Goal: Task Accomplishment & Management: Manage account settings

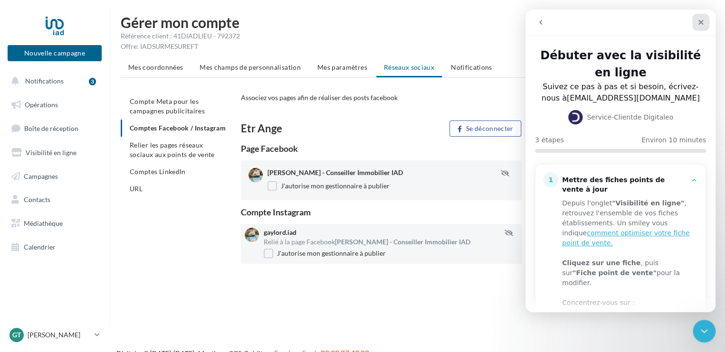
click at [698, 22] on icon "Fermer" at bounding box center [701, 23] width 8 height 8
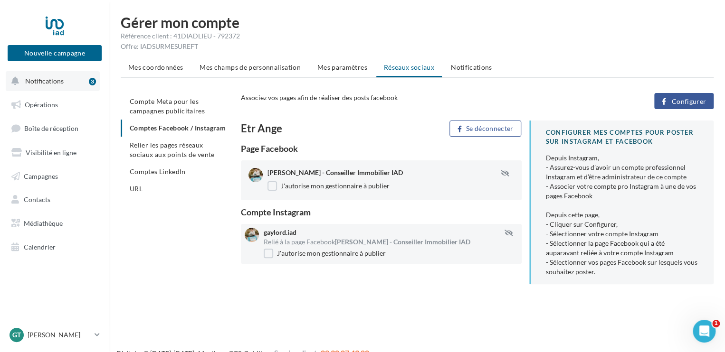
click at [57, 85] on span "Notifications" at bounding box center [44, 81] width 38 height 8
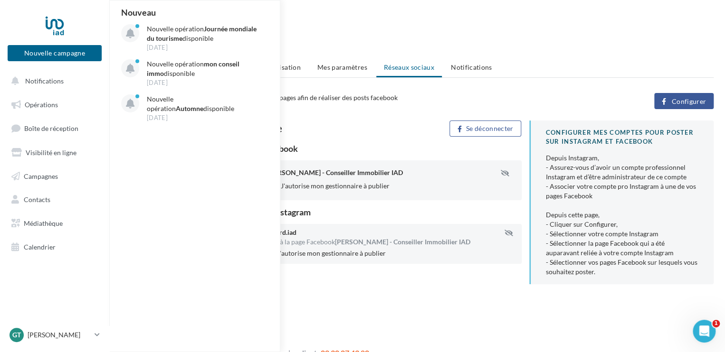
click at [486, 301] on div "Gérer mon compte Référence client : 41DIADLIEU - 792372 Offre: IADSURMESUREFT M…" at bounding box center [416, 161] width 615 height 292
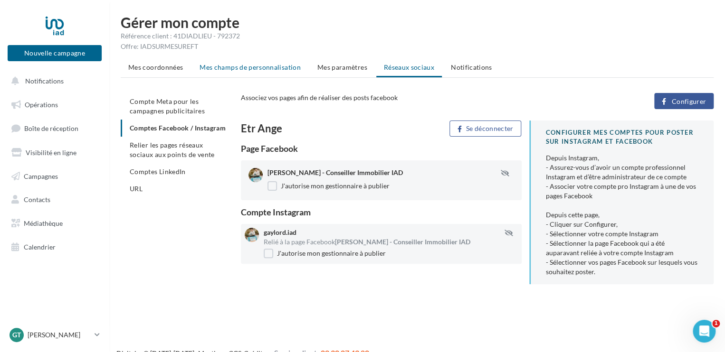
click at [142, 69] on span "Mes coordonnées" at bounding box center [155, 67] width 55 height 8
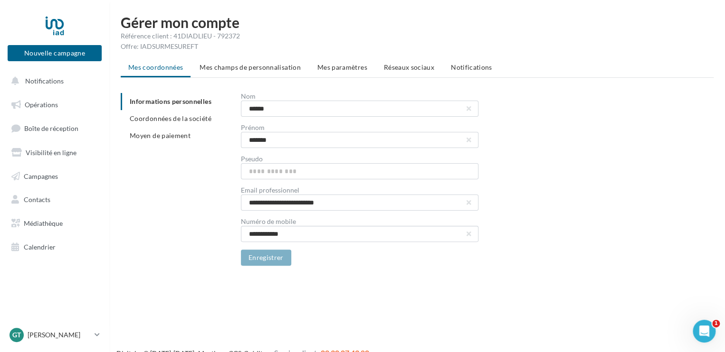
drag, startPoint x: 202, startPoint y: 26, endPoint x: 195, endPoint y: 24, distance: 7.4
click at [202, 26] on h1 "Gérer mon compte" at bounding box center [417, 22] width 593 height 14
click at [48, 22] on div at bounding box center [55, 26] width 76 height 24
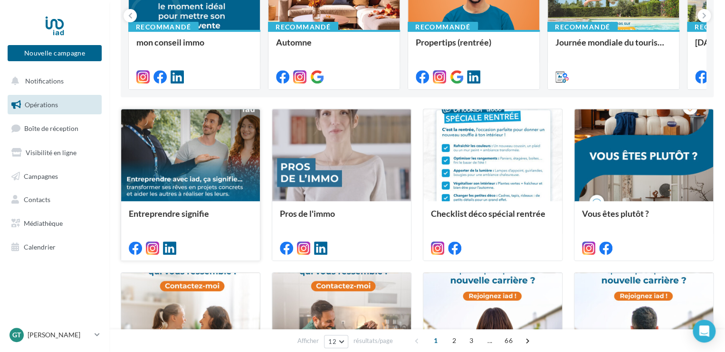
scroll to position [190, 0]
